Goal: Task Accomplishment & Management: Manage account settings

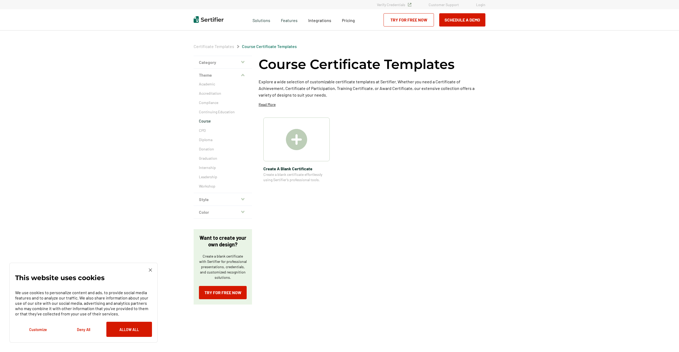
click at [477, 4] on link "Login" at bounding box center [480, 4] width 9 height 5
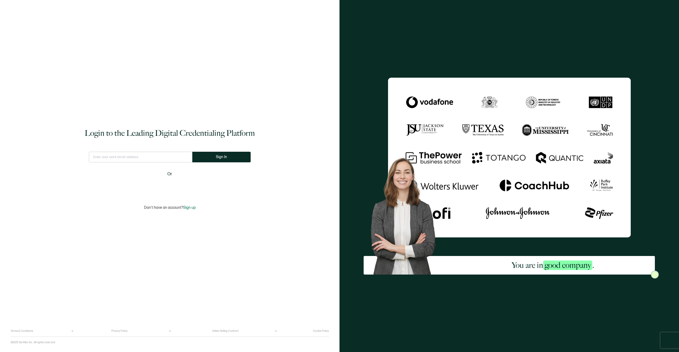
click at [166, 190] on div "Sign in with Google. Opens in new tab" at bounding box center [169, 187] width 61 height 12
click at [147, 154] on input "text" at bounding box center [140, 157] width 107 height 11
type input "marko@markocloud.com"
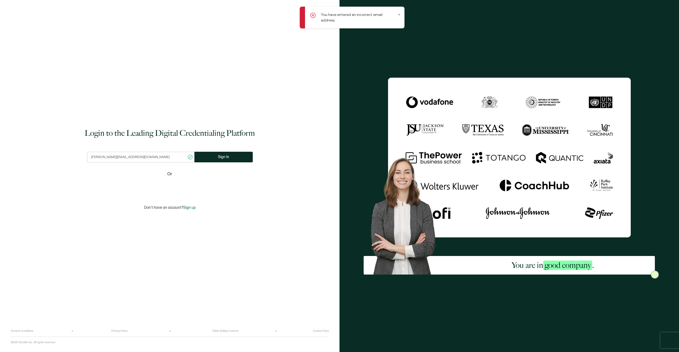
click at [400, 15] on icon at bounding box center [399, 14] width 3 height 3
